Goal: Information Seeking & Learning: Understand process/instructions

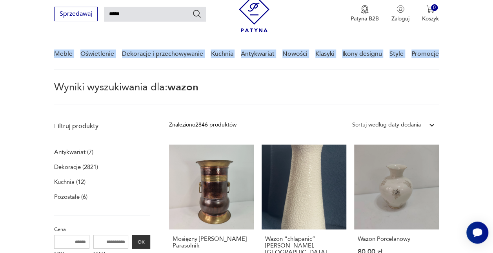
drag, startPoint x: 0, startPoint y: 0, endPoint x: 492, endPoint y: 52, distance: 494.4
click at [492, 52] on nav "Sprzedawaj ***** Patyna B2B Zaloguj 0 Koszyk Twój koszyk ( 0 ) Brak produktów w…" at bounding box center [246, 28] width 493 height 82
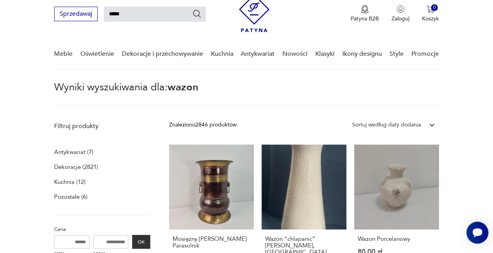
drag, startPoint x: 492, startPoint y: 52, endPoint x: 489, endPoint y: 91, distance: 39.4
click at [489, 91] on section "Wyniki wyszukiwania dla: wazon" at bounding box center [246, 93] width 493 height 23
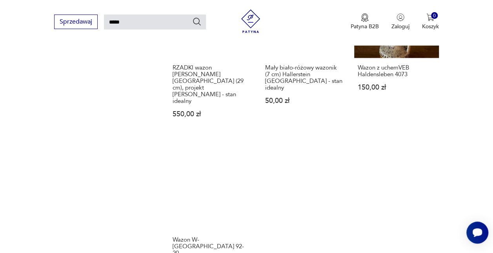
scroll to position [814, 0]
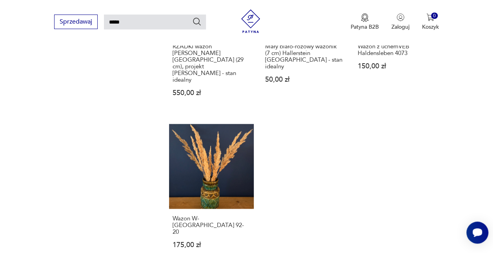
drag, startPoint x: 491, startPoint y: 179, endPoint x: 494, endPoint y: 182, distance: 4.5
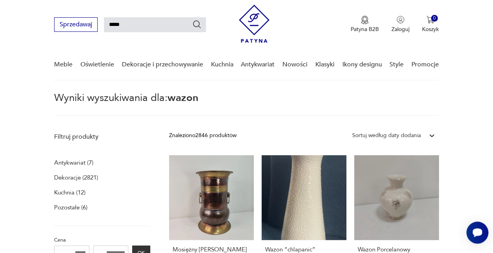
scroll to position [0, 0]
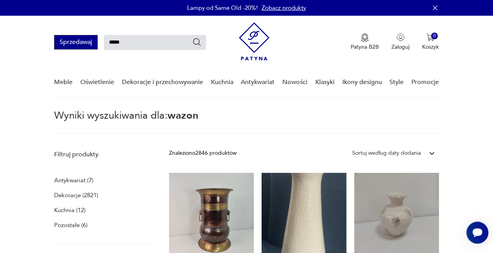
click at [70, 39] on button "Sprzedawaj" at bounding box center [76, 42] width 44 height 15
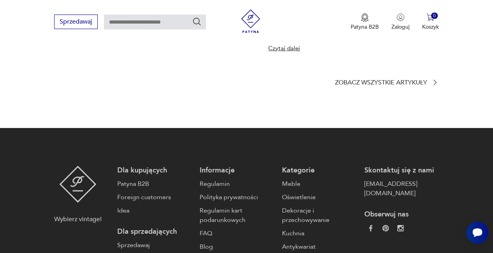
scroll to position [1137, 0]
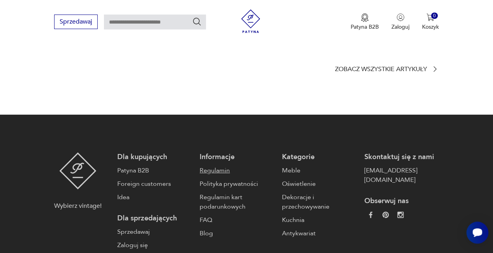
click at [222, 166] on link "Regulamin" at bounding box center [237, 170] width 75 height 9
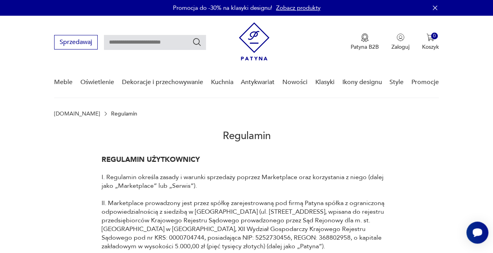
scroll to position [5869, 0]
